Goal: Task Accomplishment & Management: Use online tool/utility

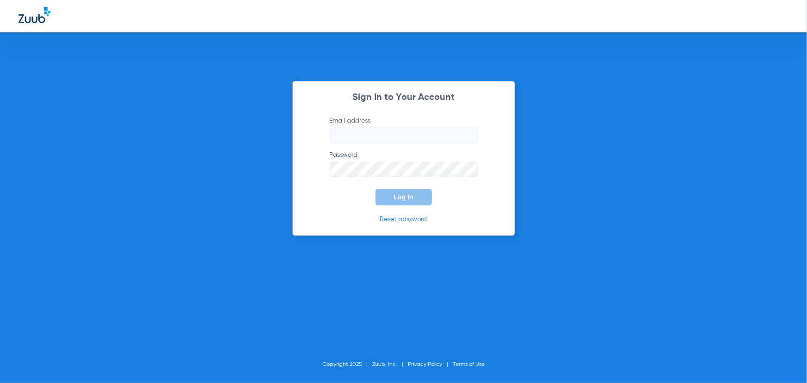
type input "[EMAIL_ADDRESS][DOMAIN_NAME]"
click at [403, 179] on form "Email address [EMAIL_ADDRESS][DOMAIN_NAME] Password Log In" at bounding box center [404, 161] width 176 height 90
click at [411, 200] on span "Log In" at bounding box center [403, 196] width 19 height 7
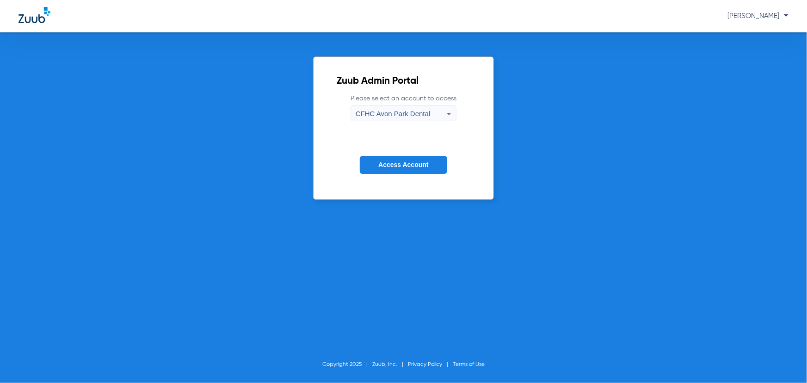
click at [425, 110] on span "CFHC Avon Park Dental" at bounding box center [393, 114] width 74 height 8
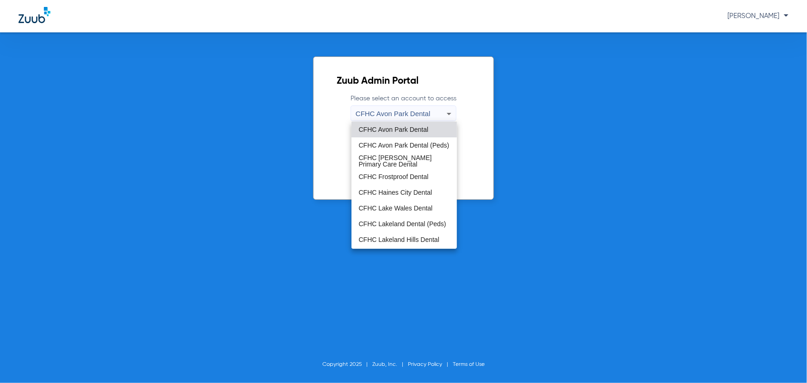
click at [409, 193] on span "CFHC Haines City Dental" at bounding box center [396, 192] width 74 height 6
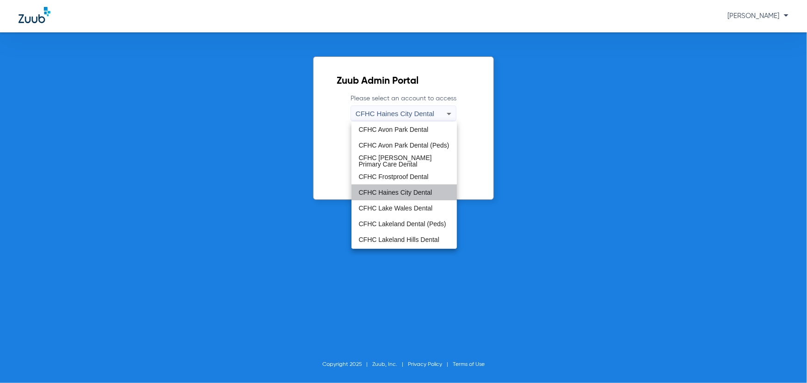
click at [404, 174] on button "Access Account" at bounding box center [403, 165] width 87 height 18
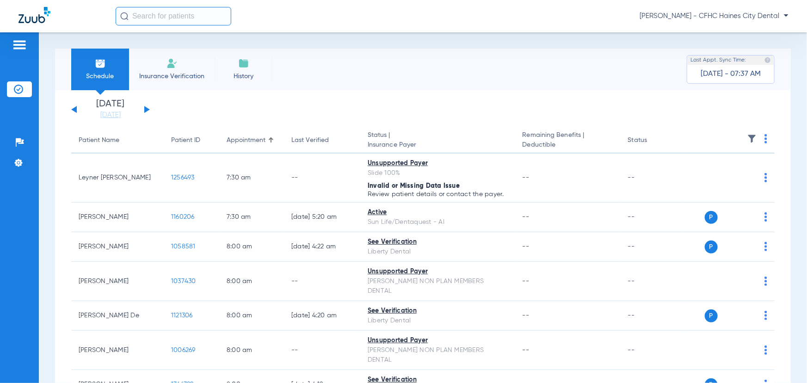
click at [768, 139] on th at bounding box center [729, 141] width 92 height 26
click at [761, 137] on th at bounding box center [729, 141] width 92 height 26
click at [765, 139] on img at bounding box center [766, 138] width 3 height 9
click at [721, 176] on span "Verify All" at bounding box center [725, 176] width 58 height 6
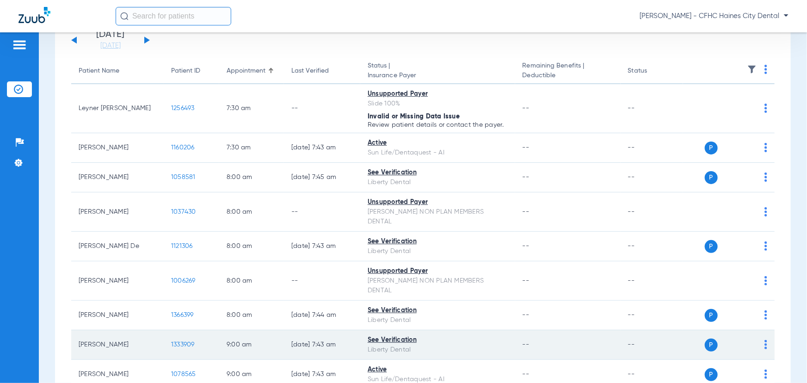
scroll to position [84, 0]
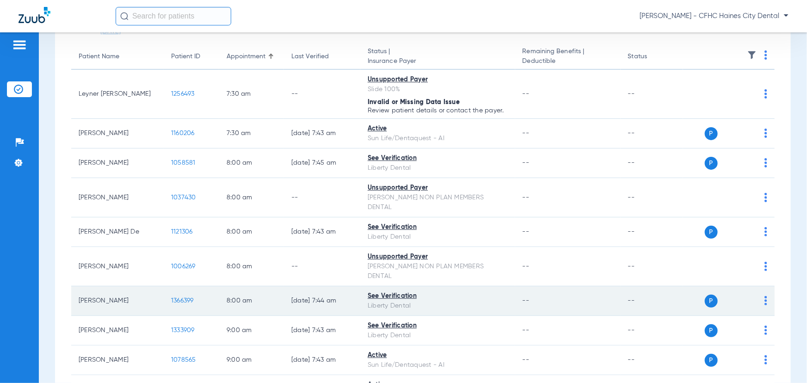
click at [183, 298] on span "1366399" at bounding box center [182, 301] width 23 height 6
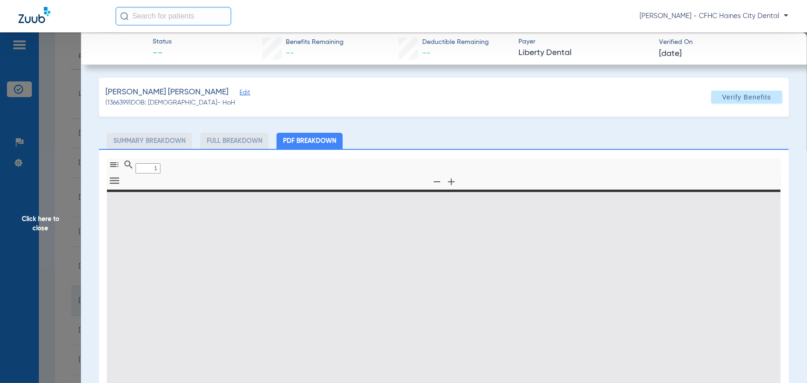
type input "0"
select select "page-width"
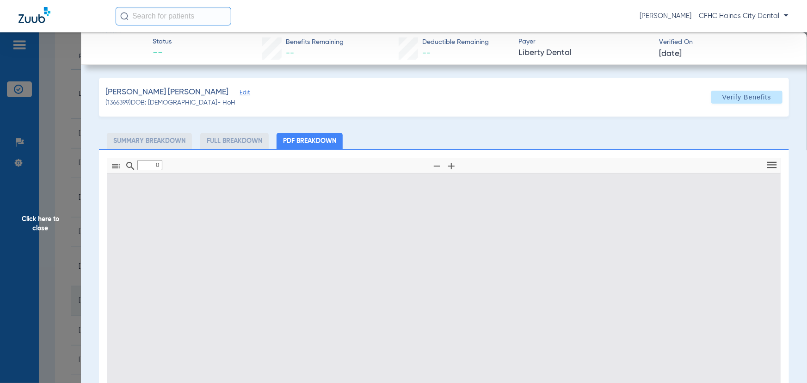
type input "1"
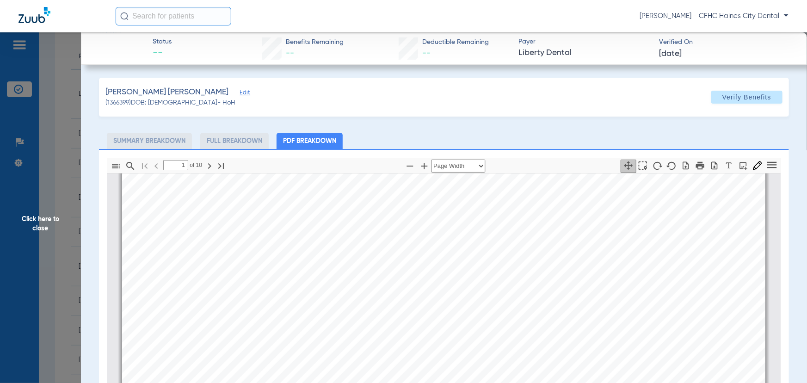
scroll to position [172, 0]
